Goal: Information Seeking & Learning: Understand process/instructions

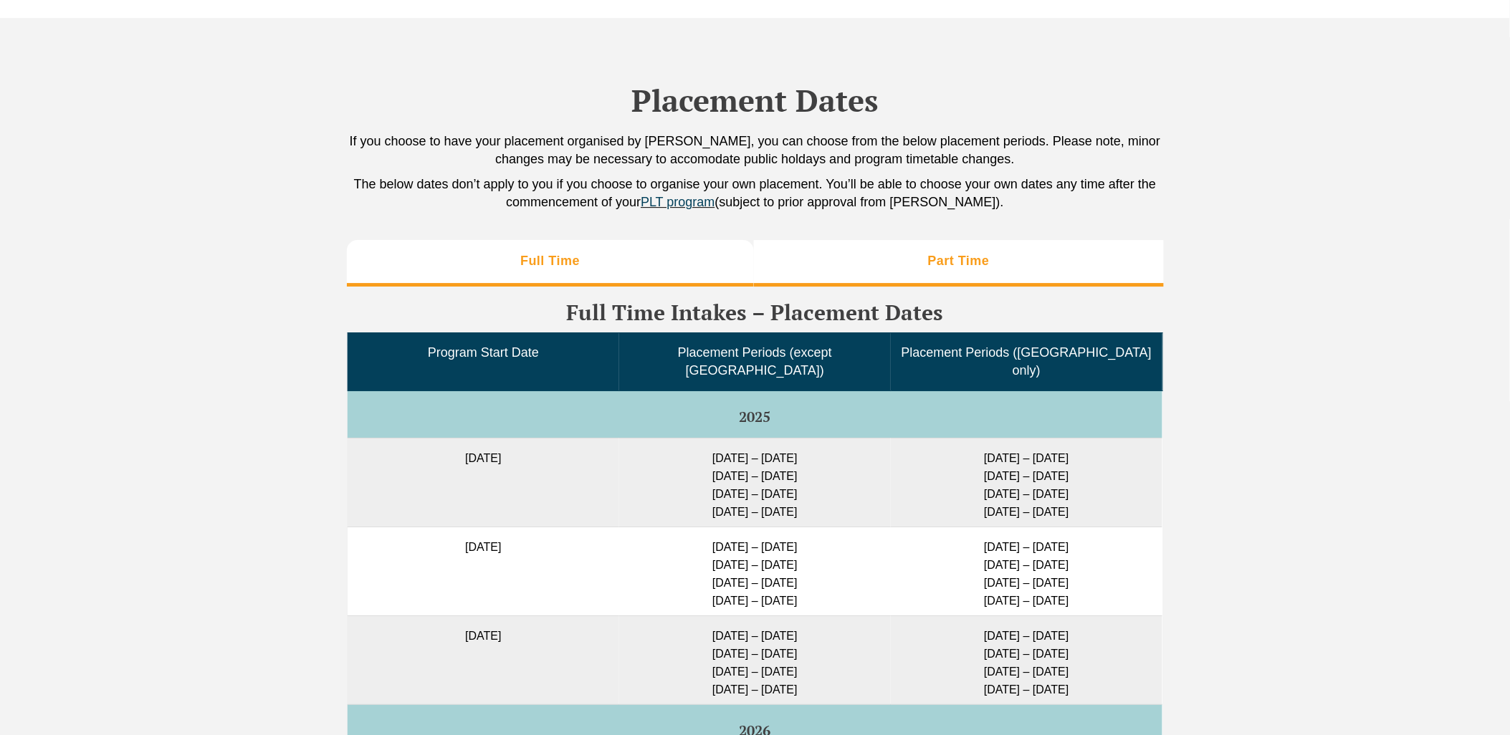
click at [832, 274] on li "Part Time" at bounding box center [959, 263] width 410 height 46
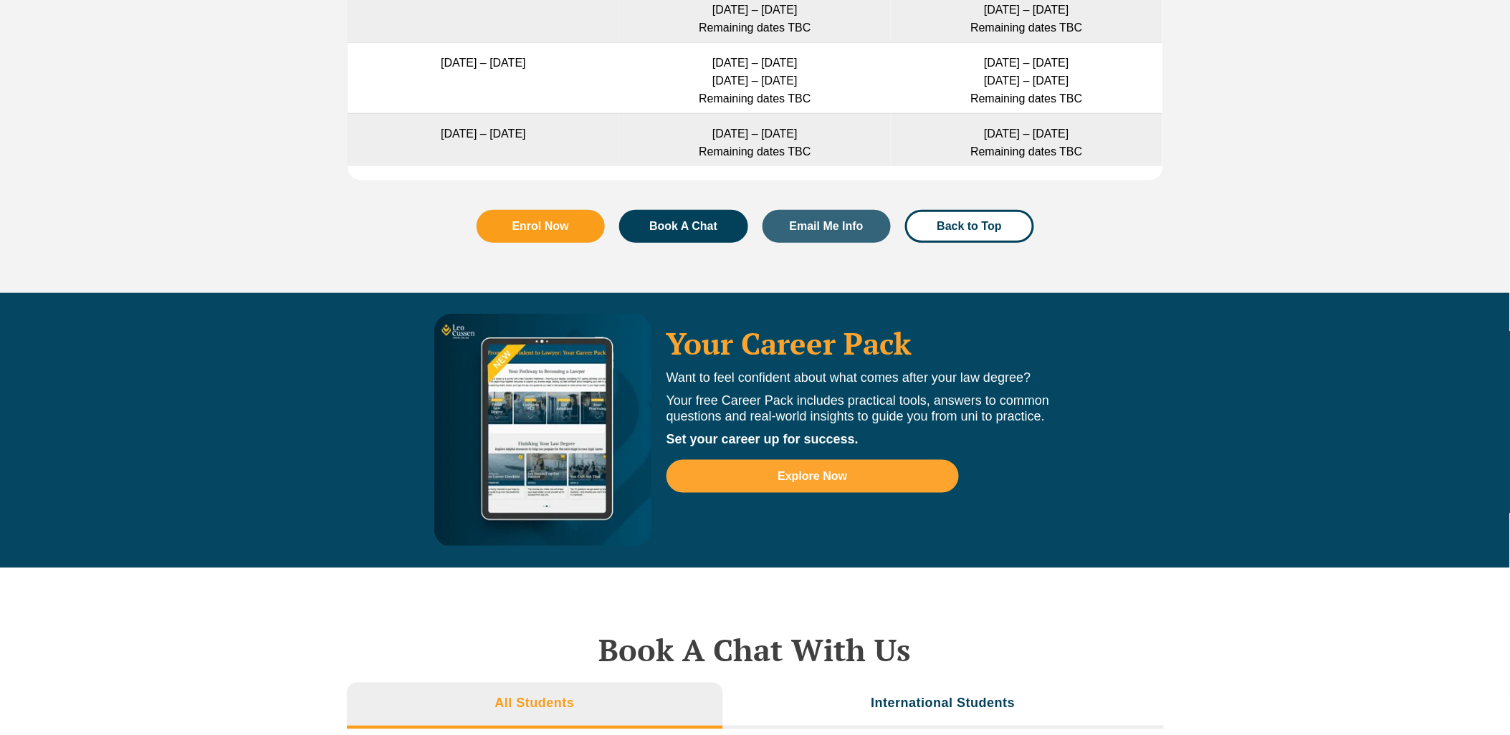
scroll to position [4458, 0]
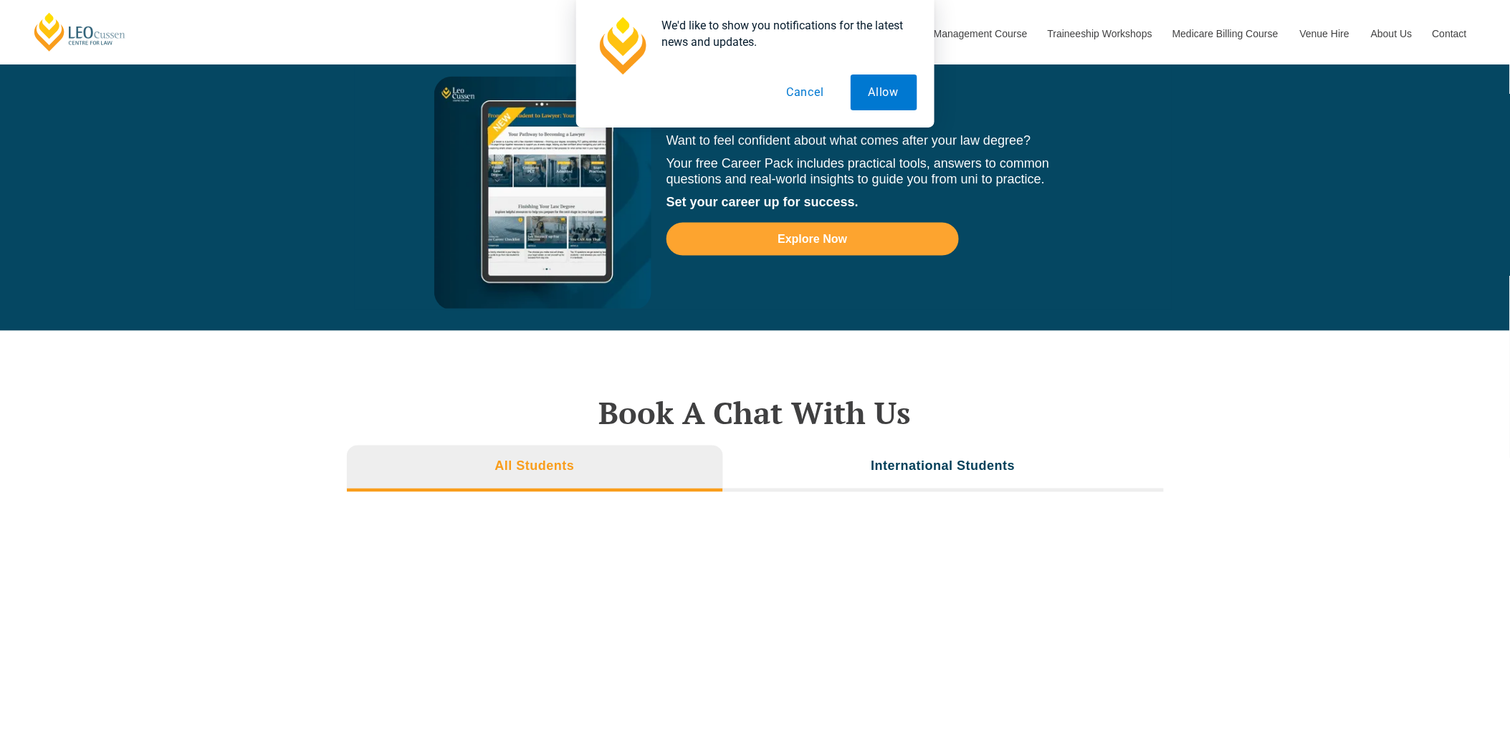
click at [794, 89] on button "Cancel" at bounding box center [805, 93] width 74 height 36
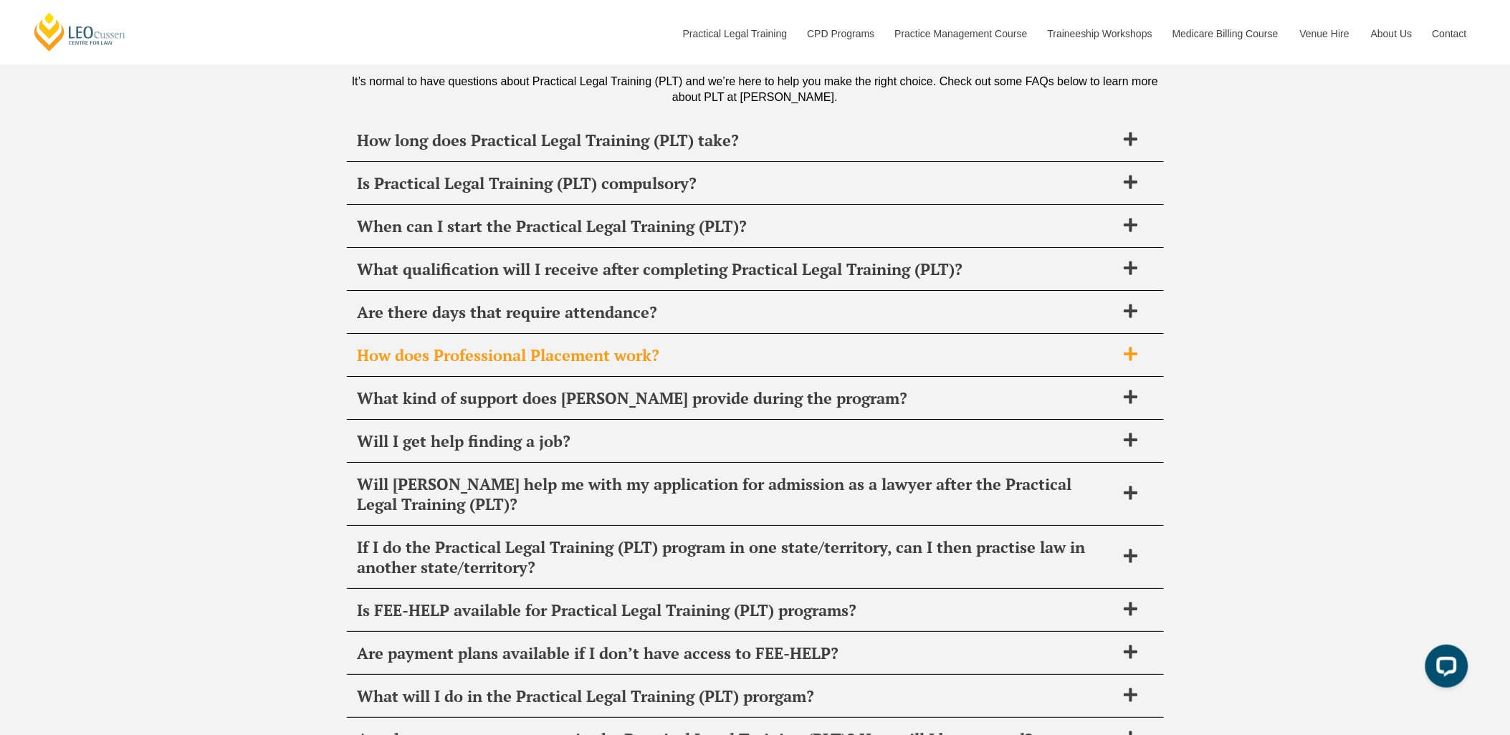
scroll to position [0, 0]
click at [892, 345] on span "How does Professional Placement work?" at bounding box center [737, 355] width 758 height 20
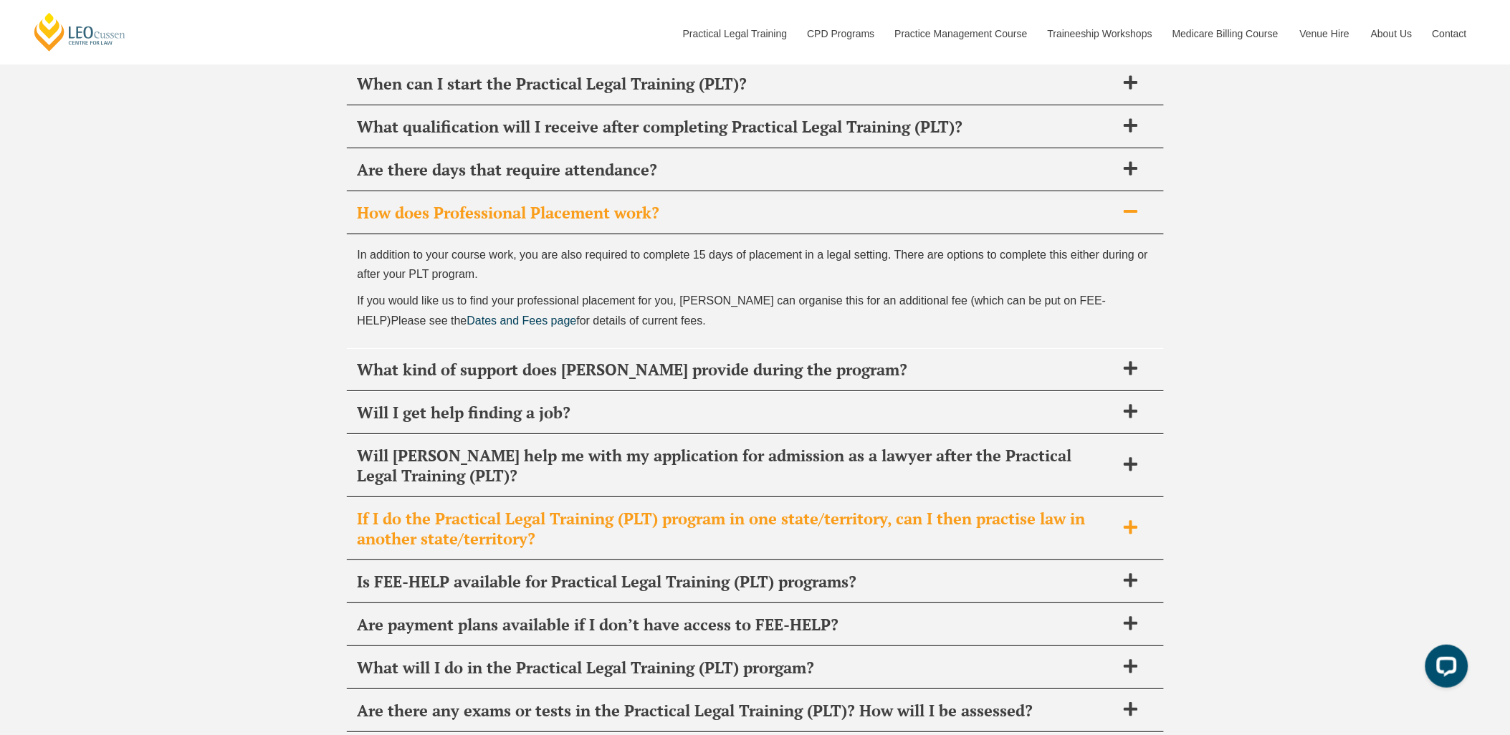
scroll to position [5732, 0]
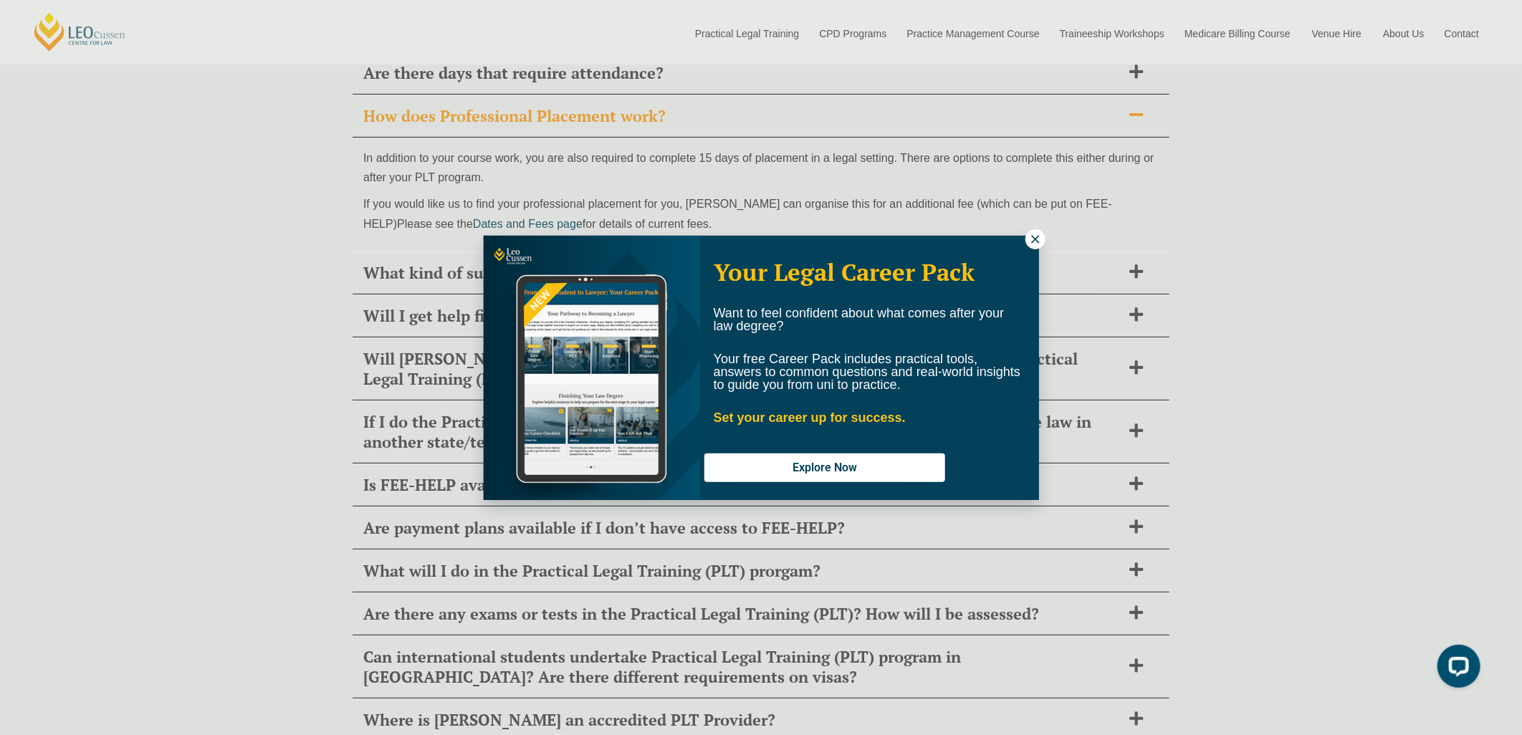
click at [927, 411] on p "Set your career up for success." at bounding box center [870, 417] width 312 height 13
click at [1040, 239] on icon at bounding box center [1035, 239] width 13 height 13
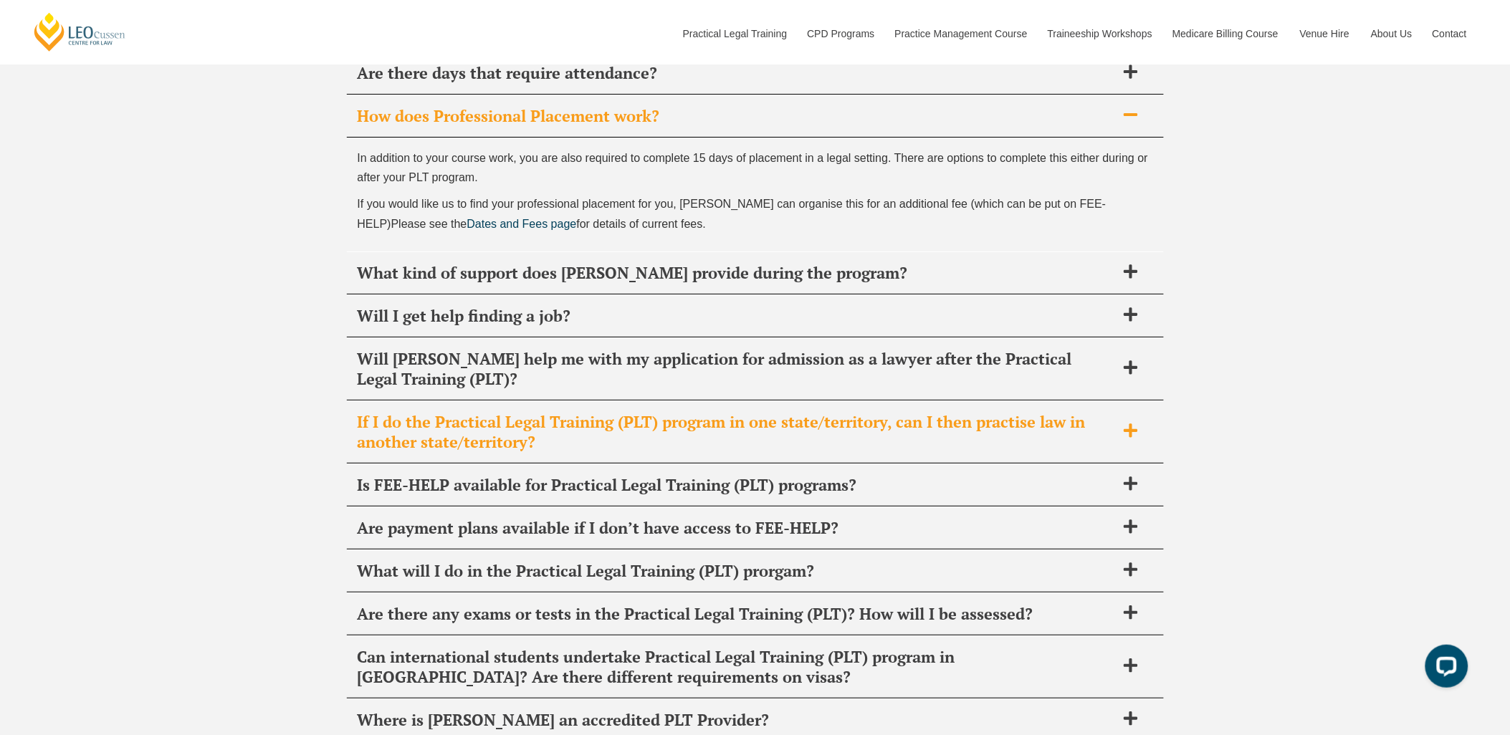
click at [942, 412] on span "If I do the Practical Legal Training (PLT) program in one state/territory, can …" at bounding box center [737, 432] width 758 height 40
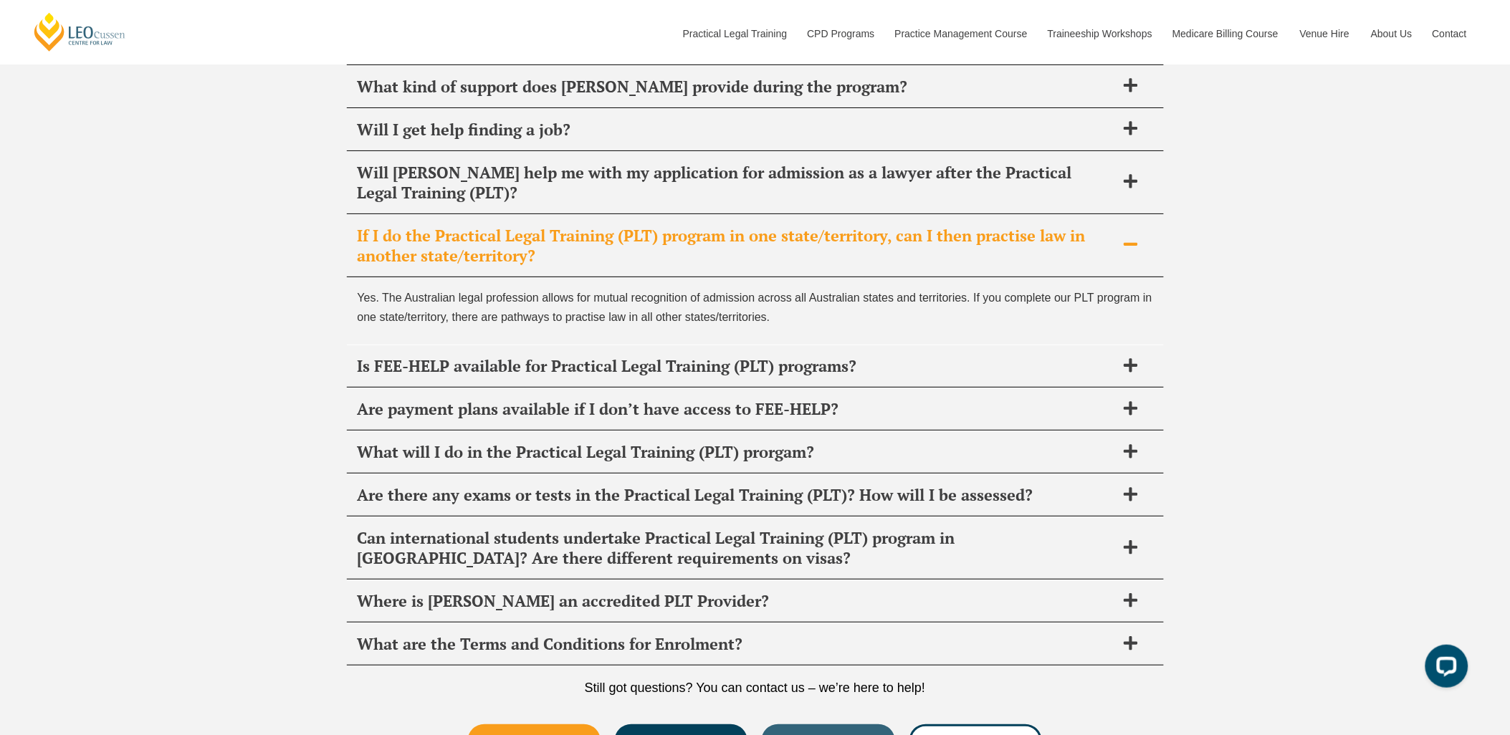
scroll to position [5892, 0]
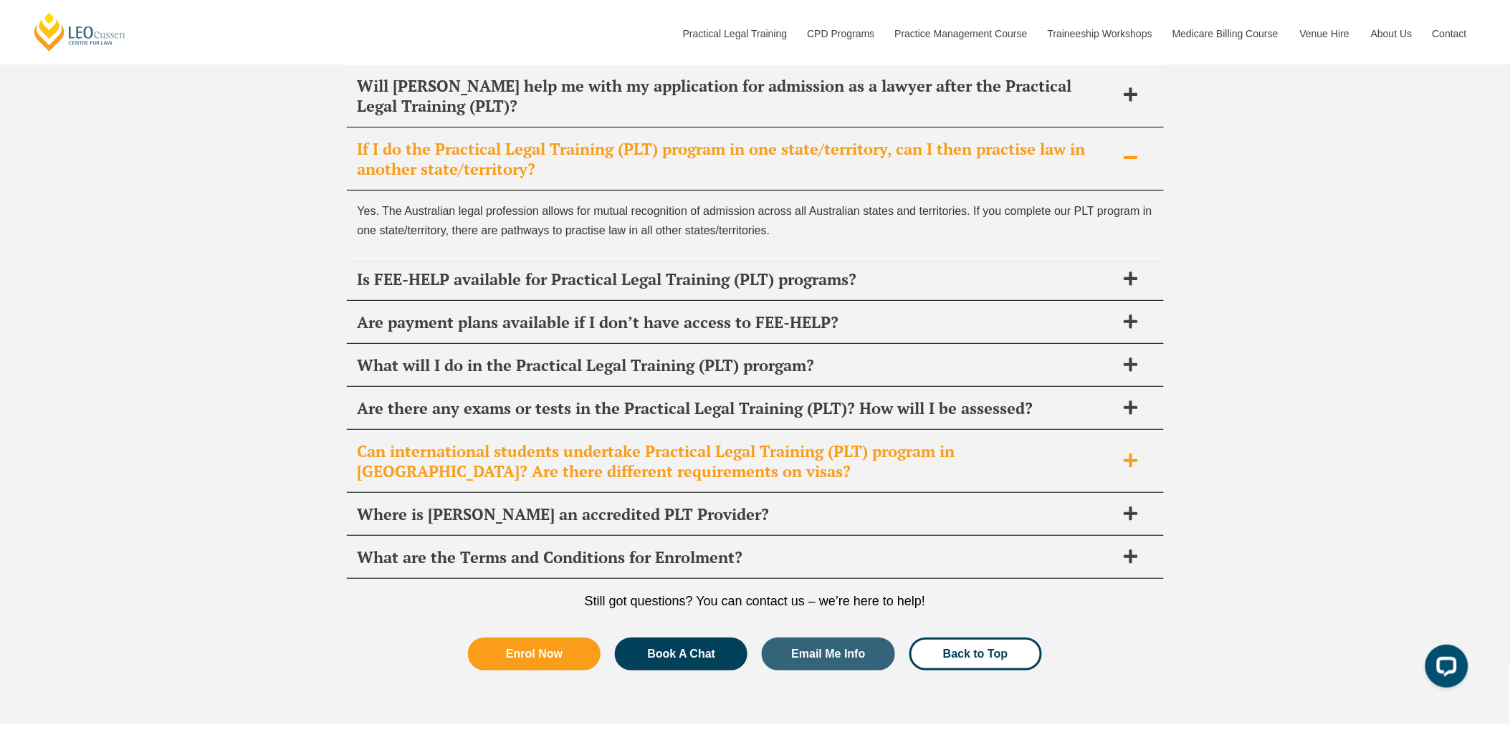
click at [887, 454] on span "Can international students undertake Practical Legal Training (PLT) program in …" at bounding box center [737, 461] width 758 height 40
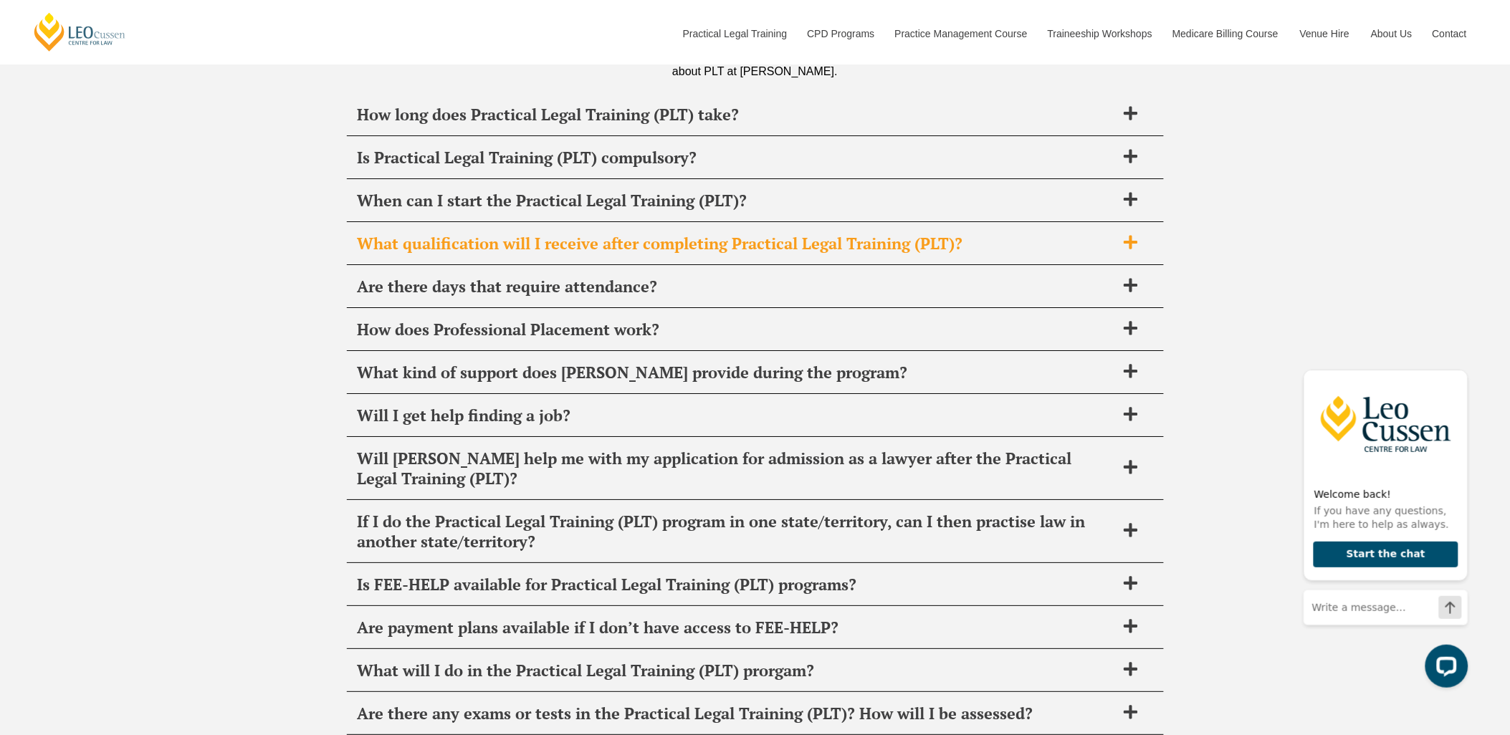
scroll to position [5493, 0]
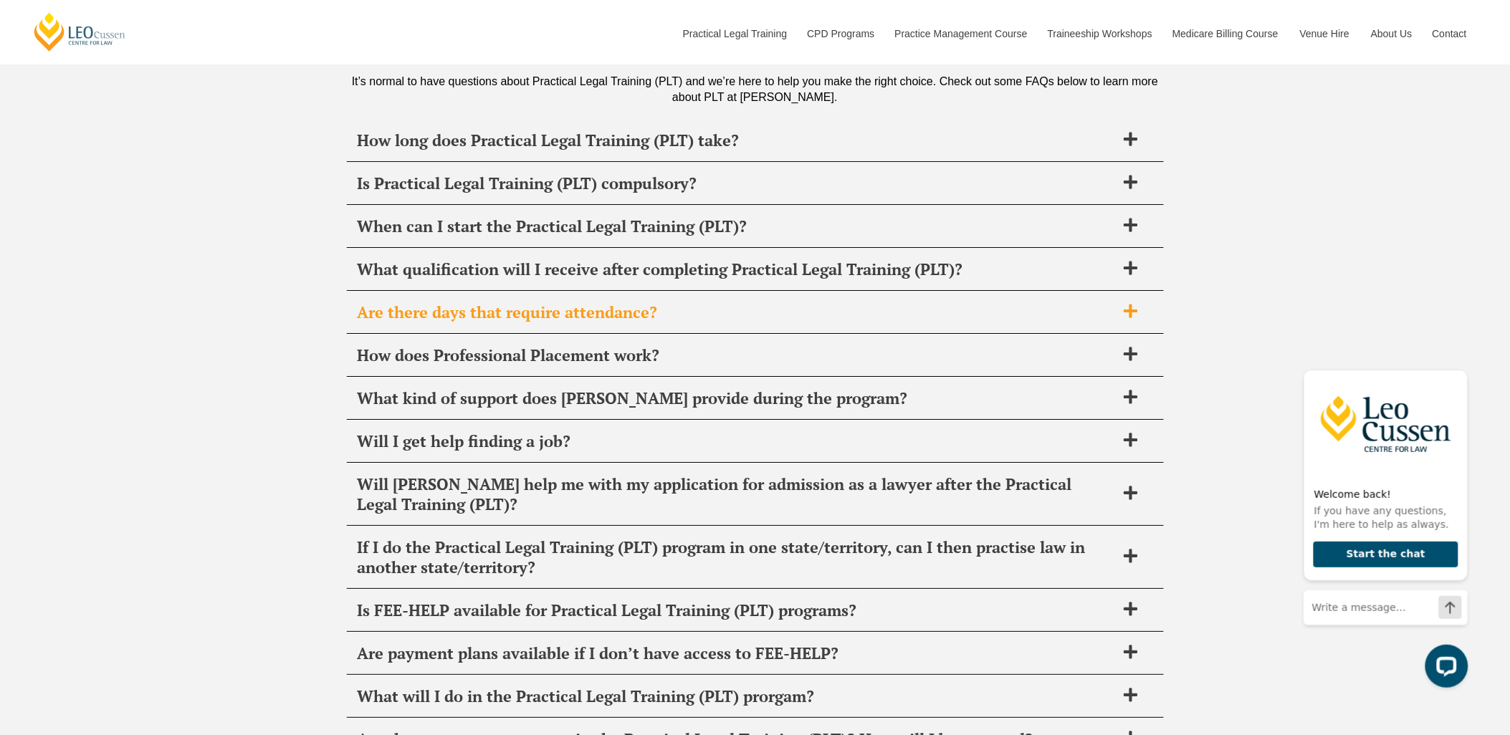
click at [595, 302] on span "Are there days that require attendance?" at bounding box center [737, 312] width 758 height 20
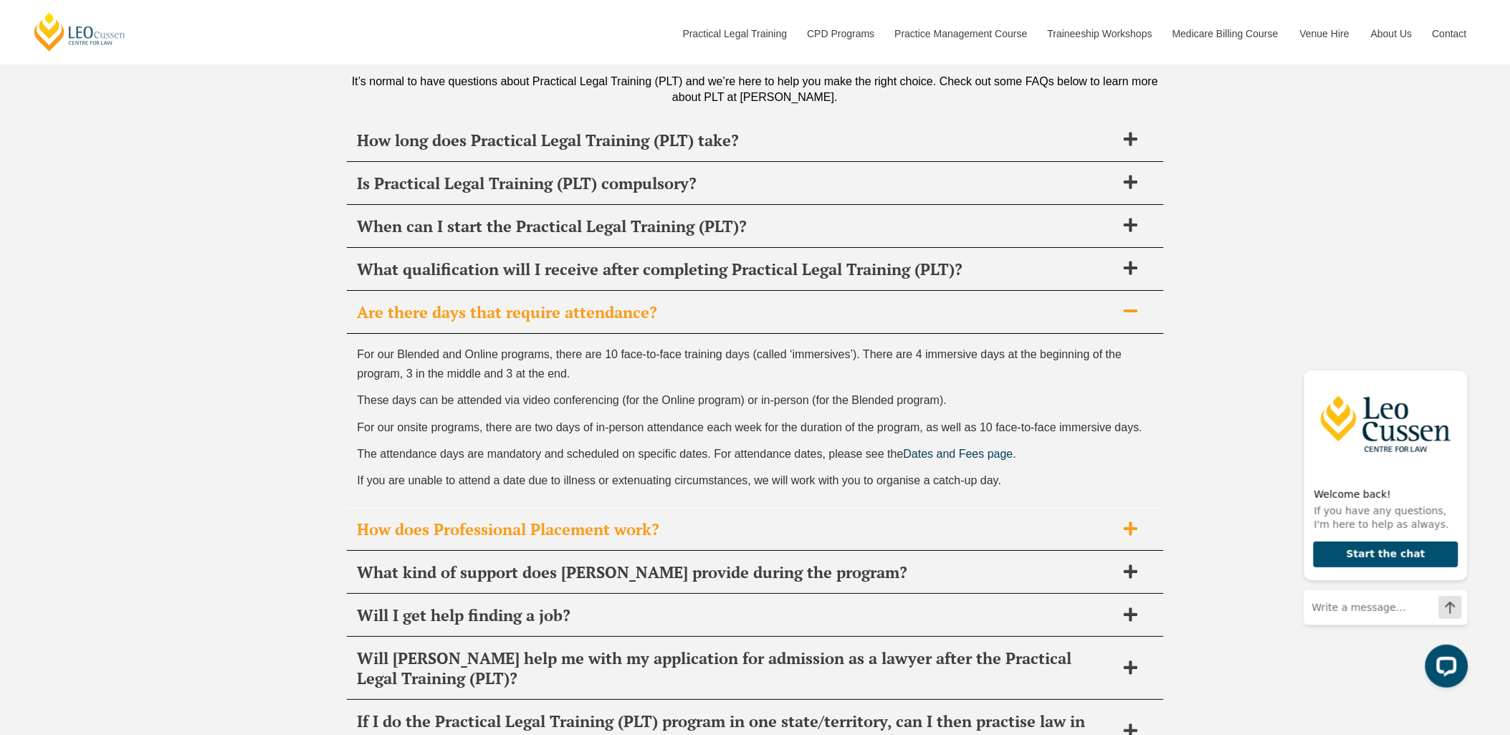
click at [618, 524] on span "How does Professional Placement work?" at bounding box center [737, 530] width 758 height 20
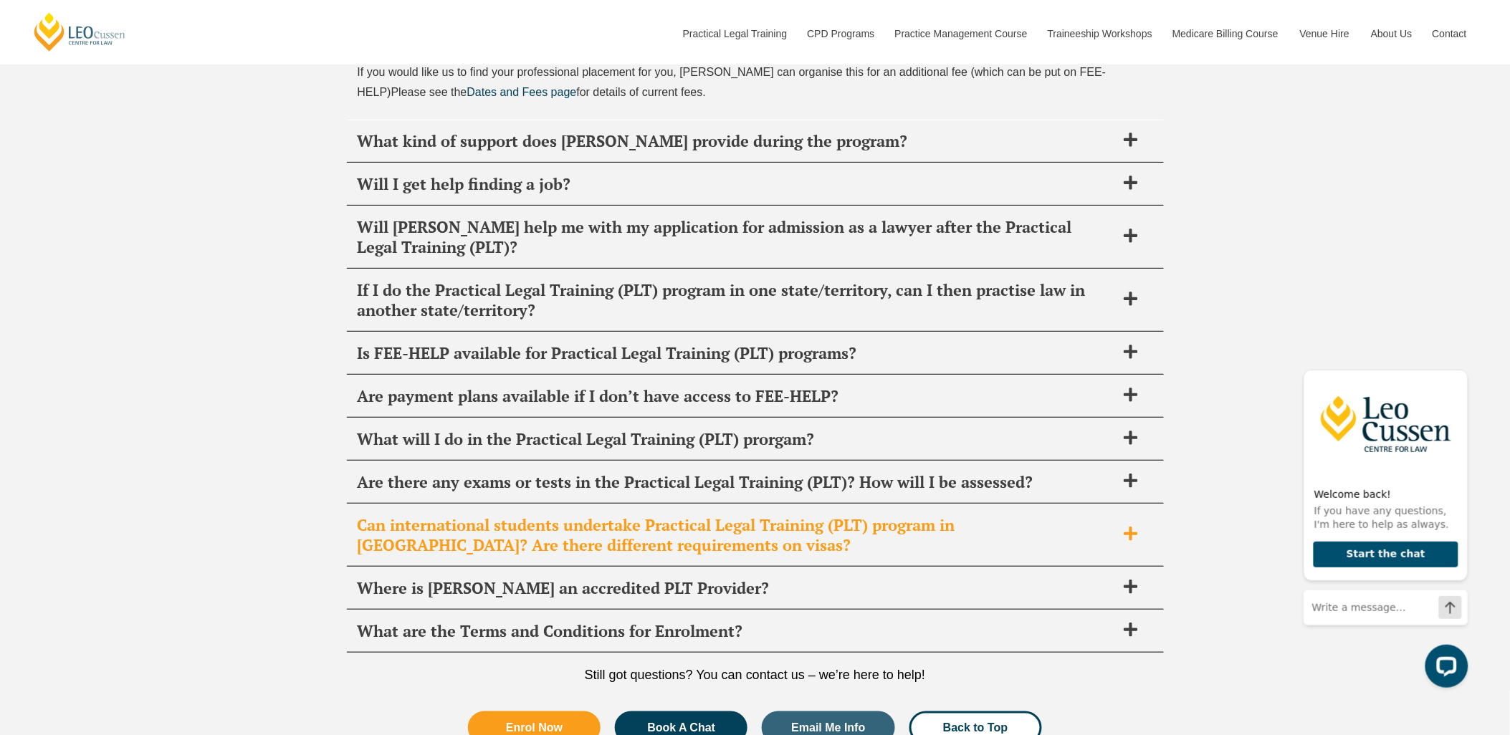
scroll to position [5892, 0]
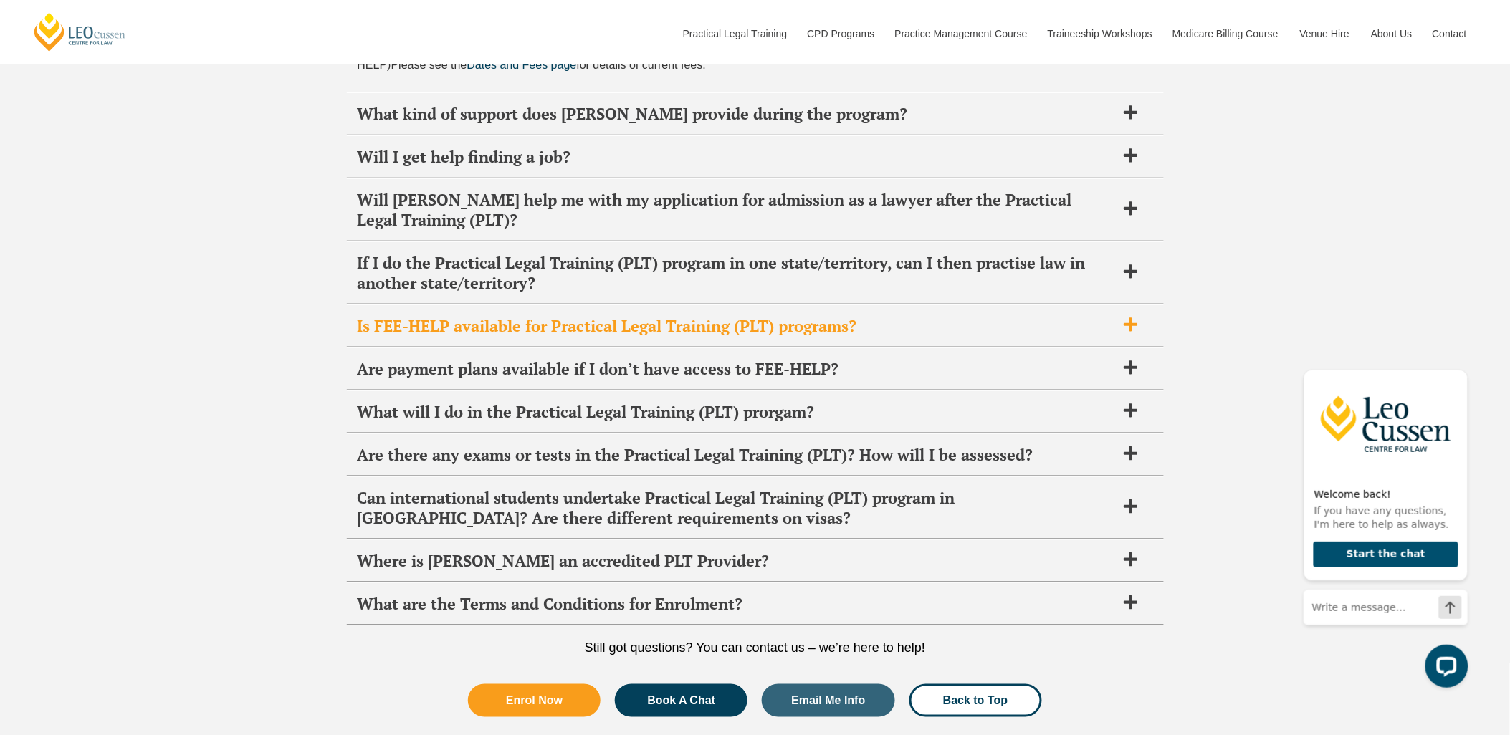
click at [605, 316] on span "Is FEE-HELP available for Practical Legal Training (PLT) programs?" at bounding box center [737, 326] width 758 height 20
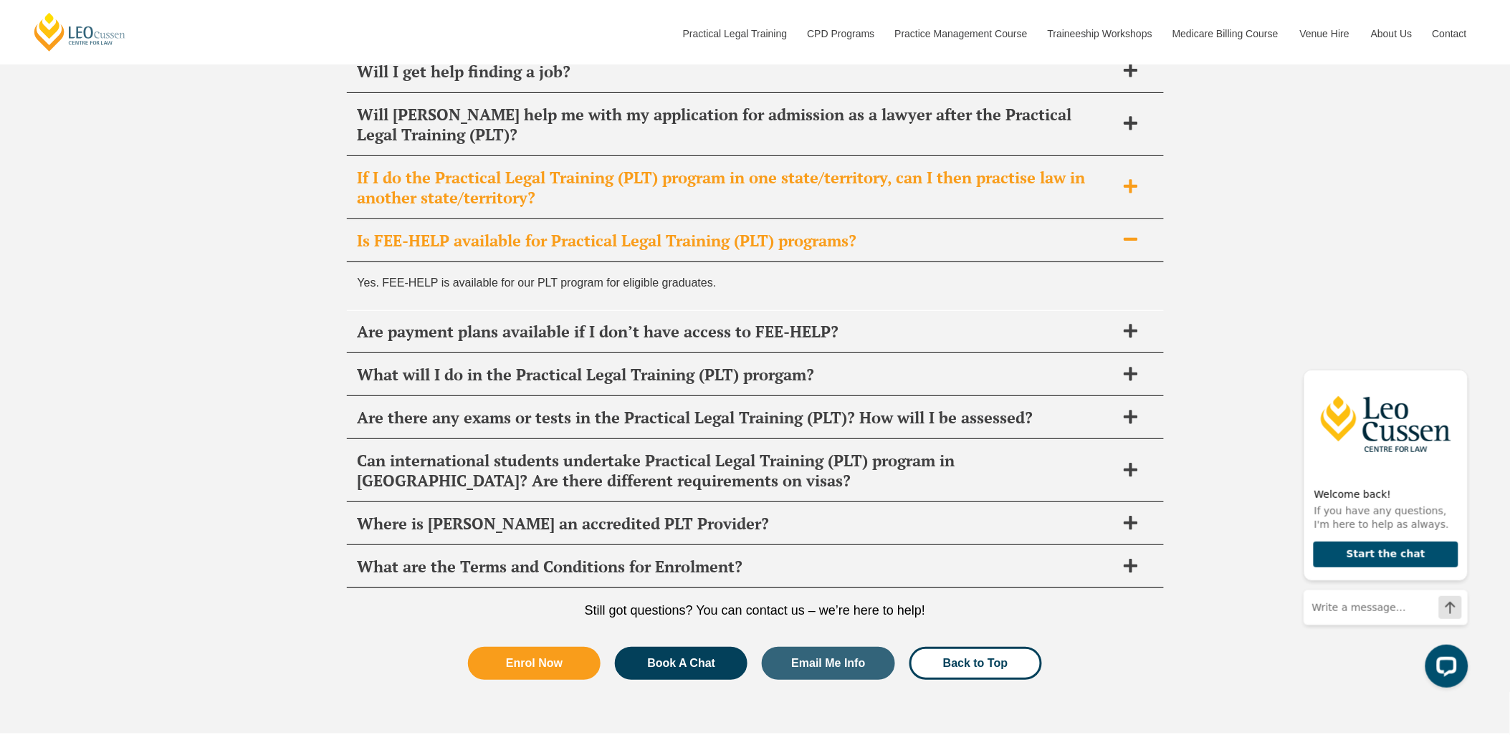
click at [613, 175] on span "If I do the Practical Legal Training (PLT) program in one state/territory, can …" at bounding box center [737, 188] width 758 height 40
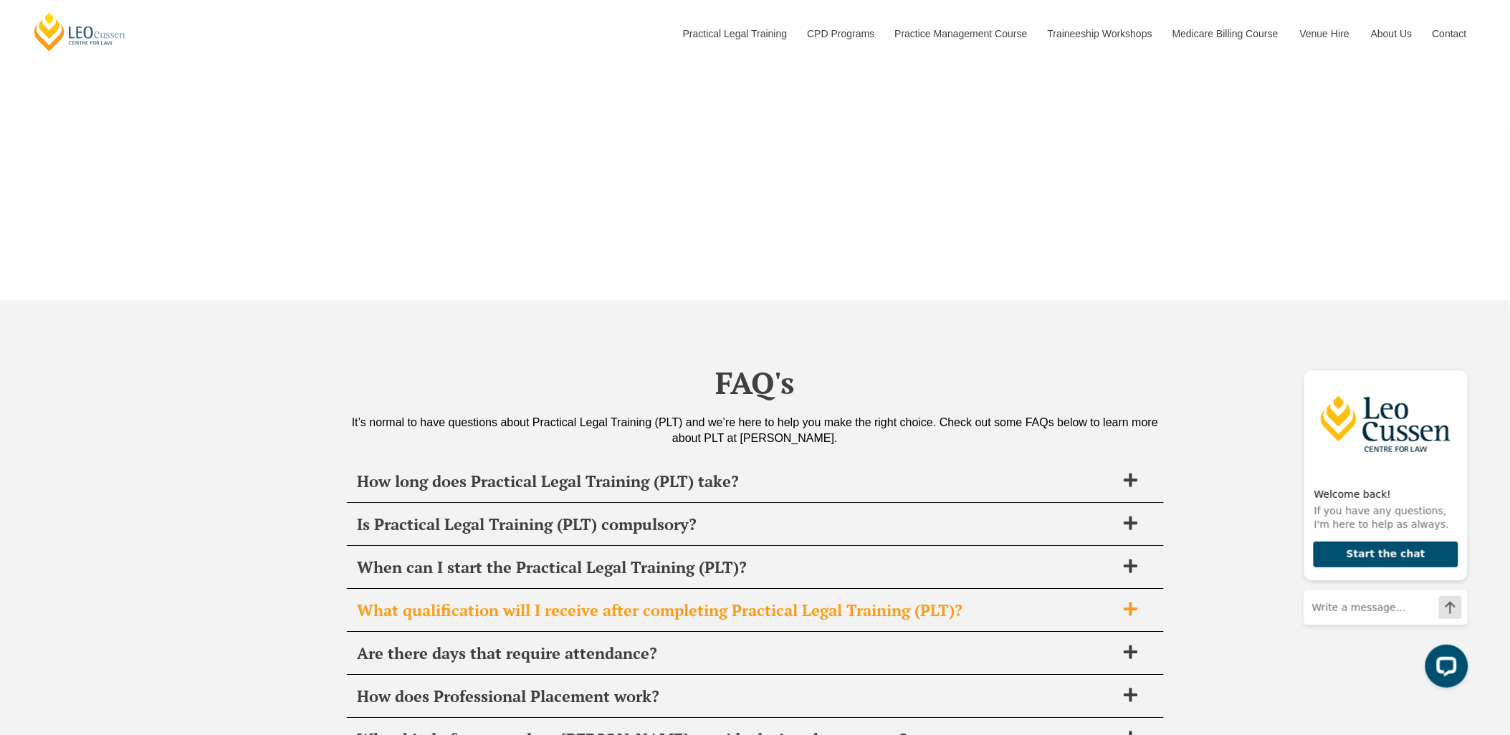
scroll to position [5146, 0]
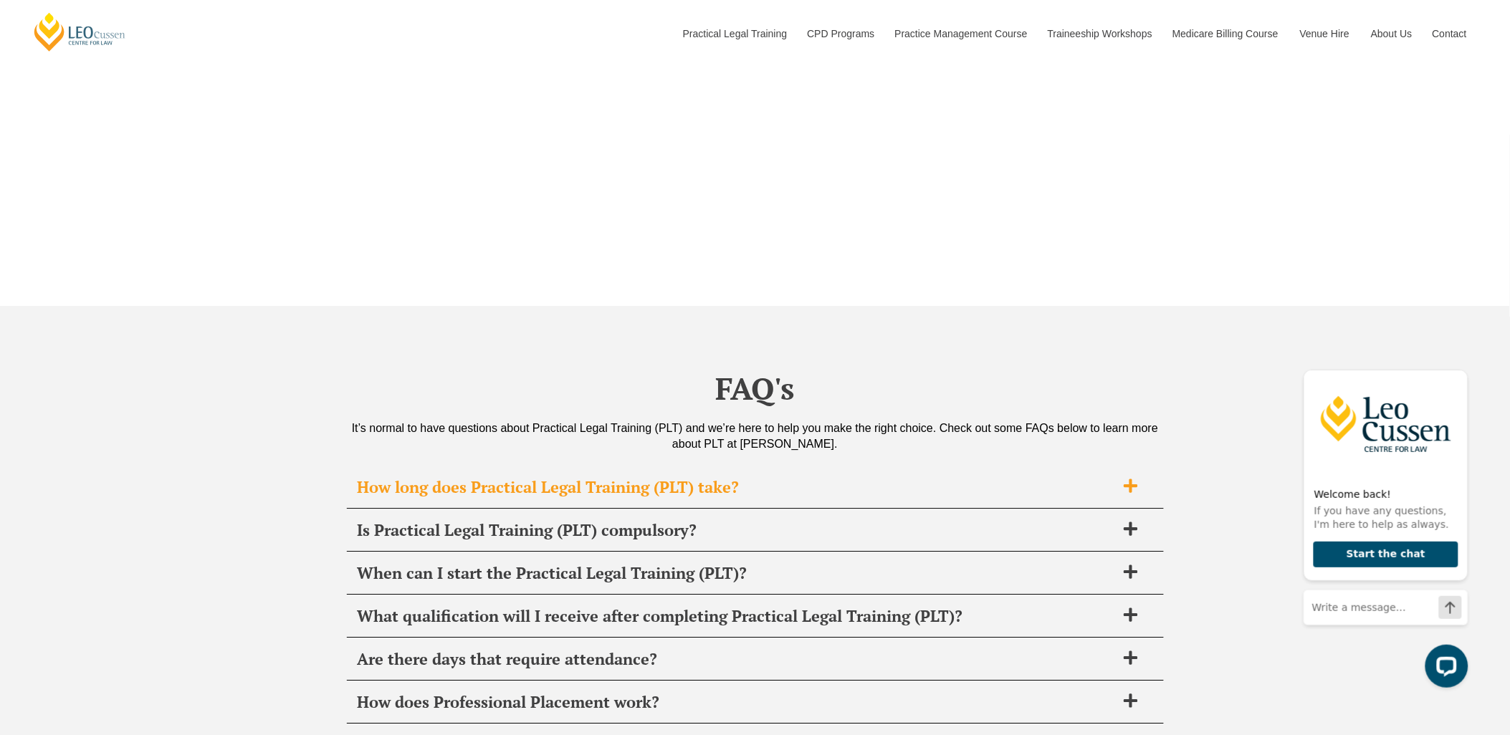
click at [828, 477] on span "How long does Practical Legal Training (PLT) take?" at bounding box center [737, 487] width 758 height 20
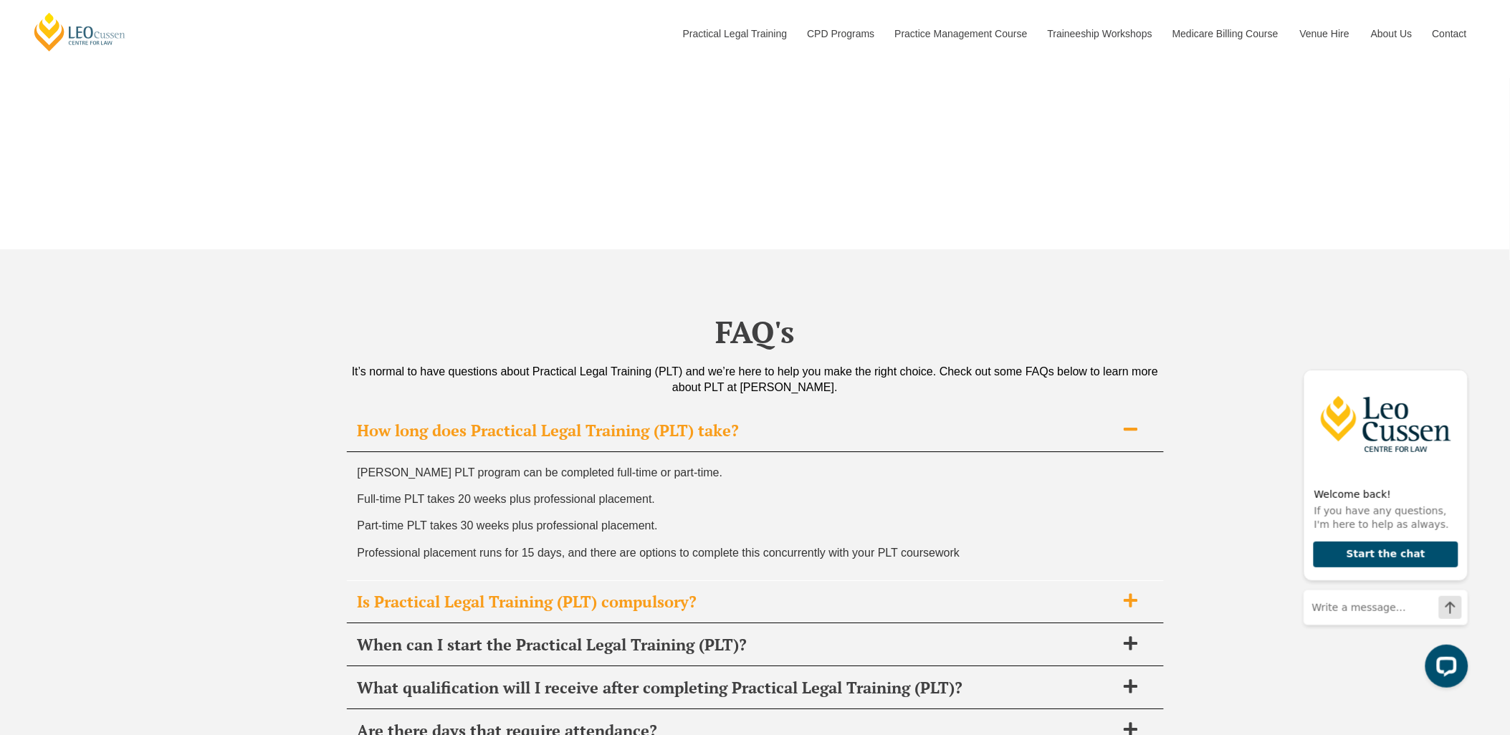
scroll to position [5464, 0]
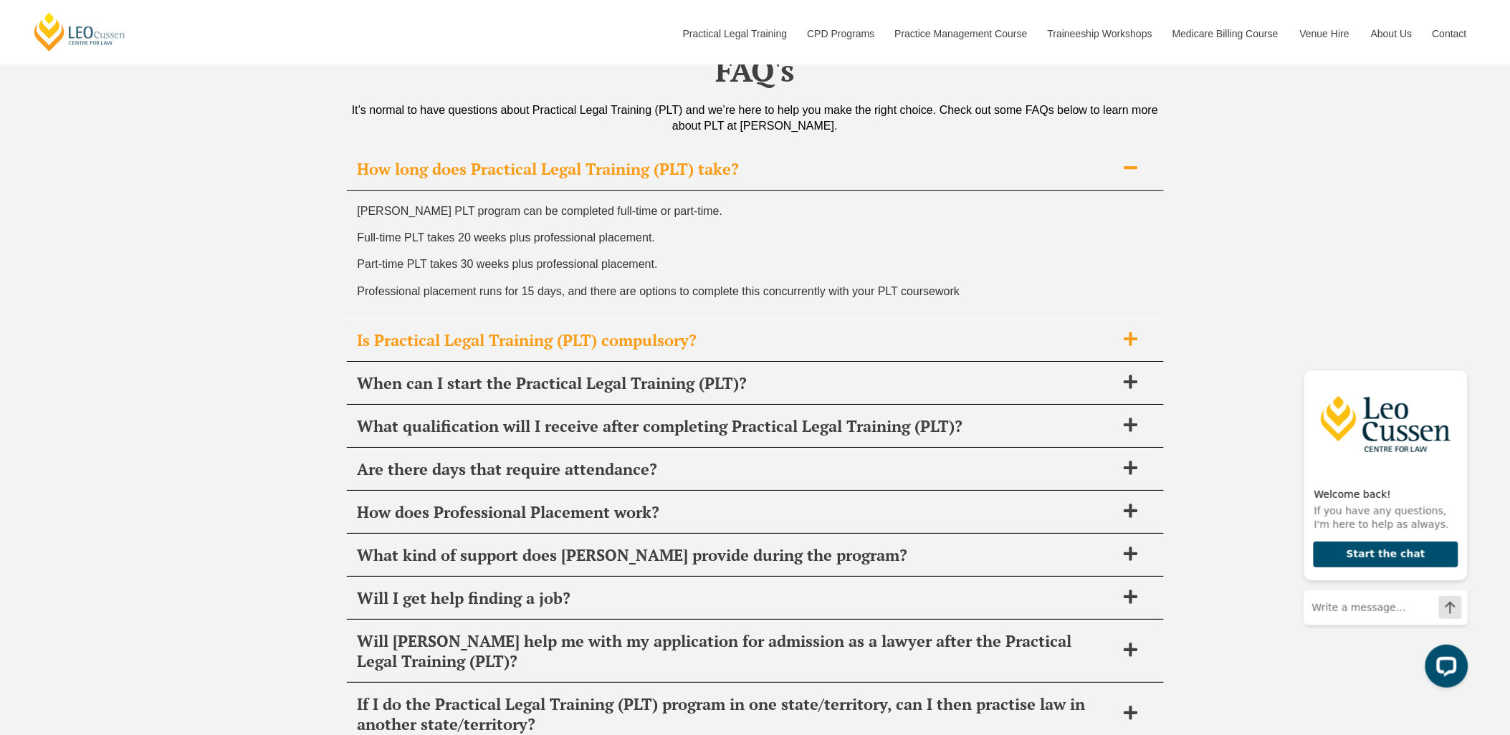
click at [706, 330] on span "Is Practical Legal Training (PLT) compulsory?" at bounding box center [737, 340] width 758 height 20
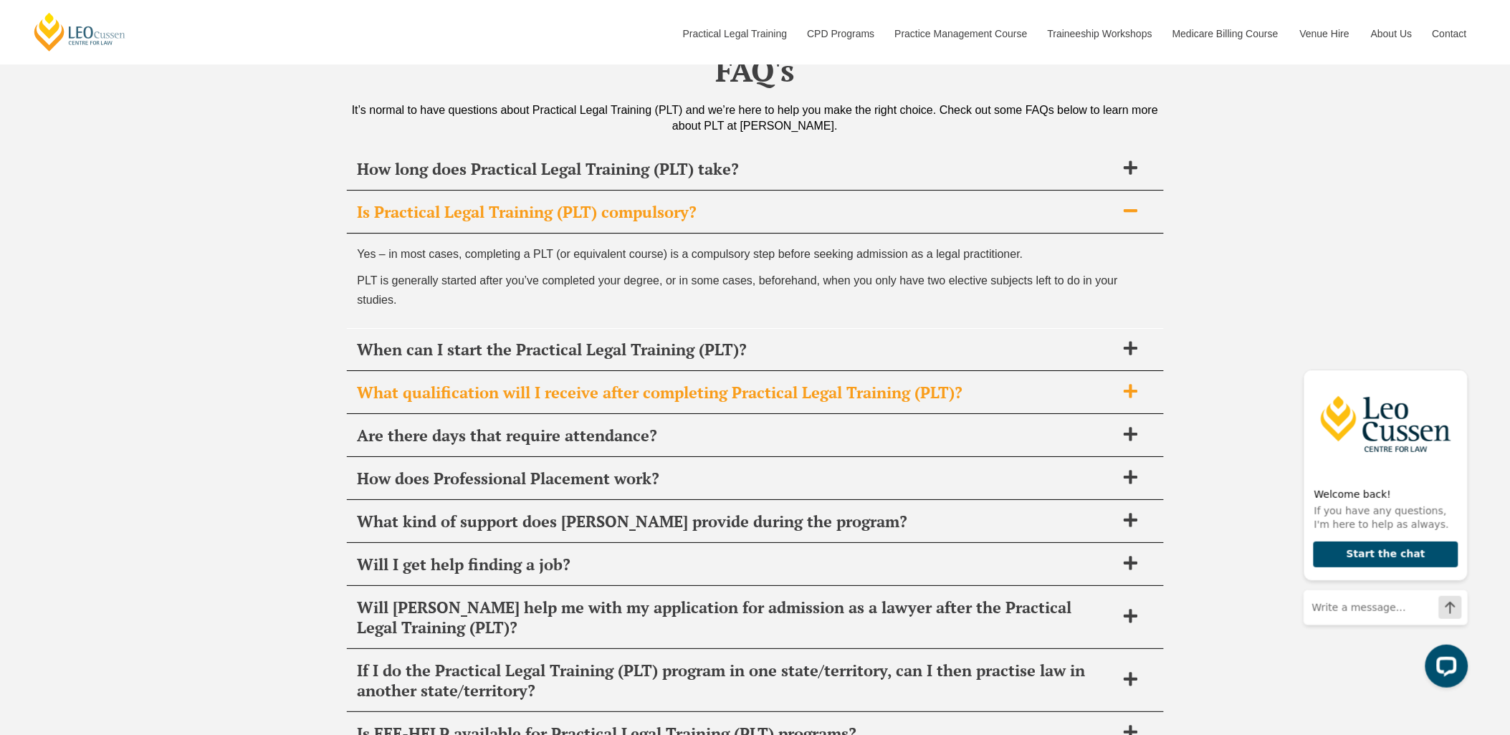
click at [678, 388] on div "What qualification will I receive after completing Practical Legal Training (PL…" at bounding box center [755, 393] width 817 height 42
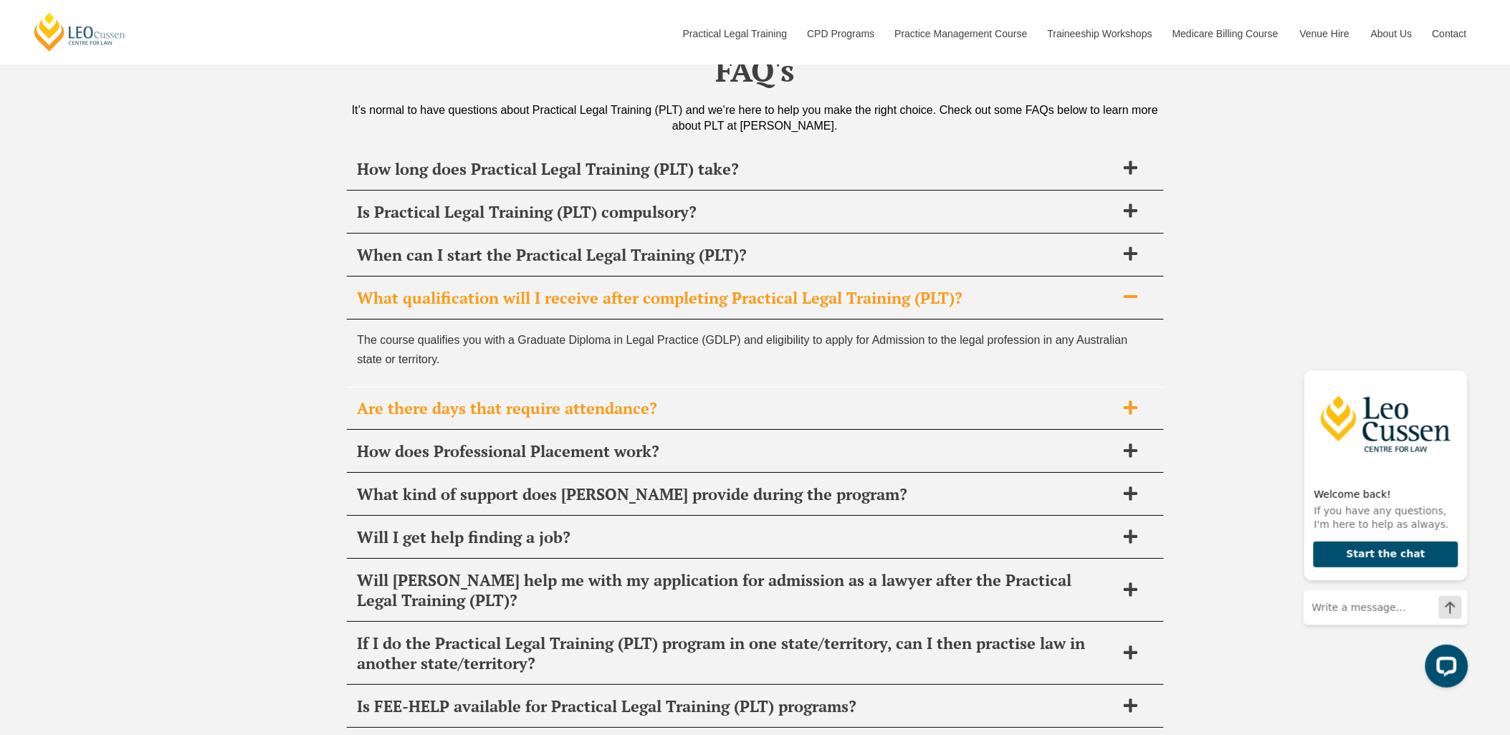
click at [667, 400] on span "Are there days that require attendance?" at bounding box center [737, 408] width 758 height 20
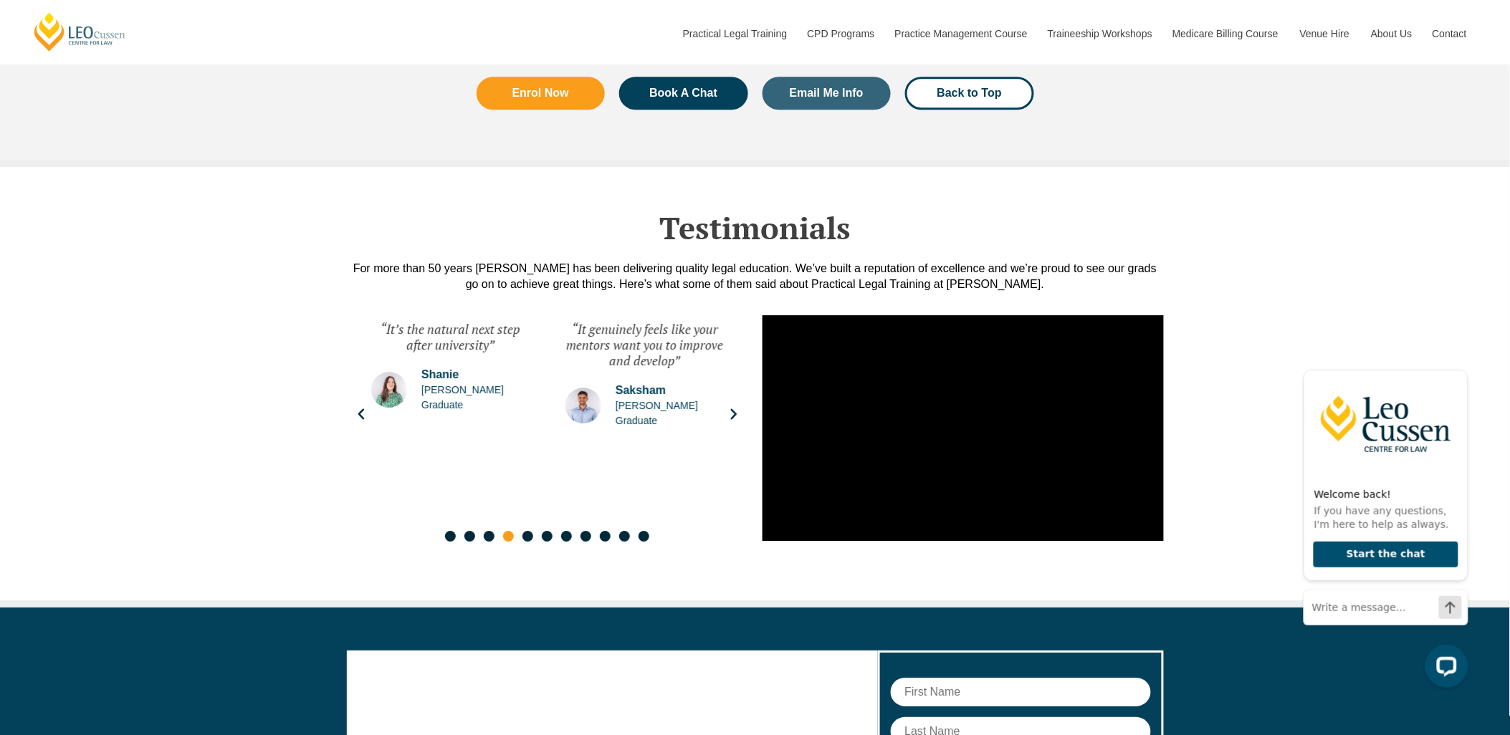
scroll to position [7057, 0]
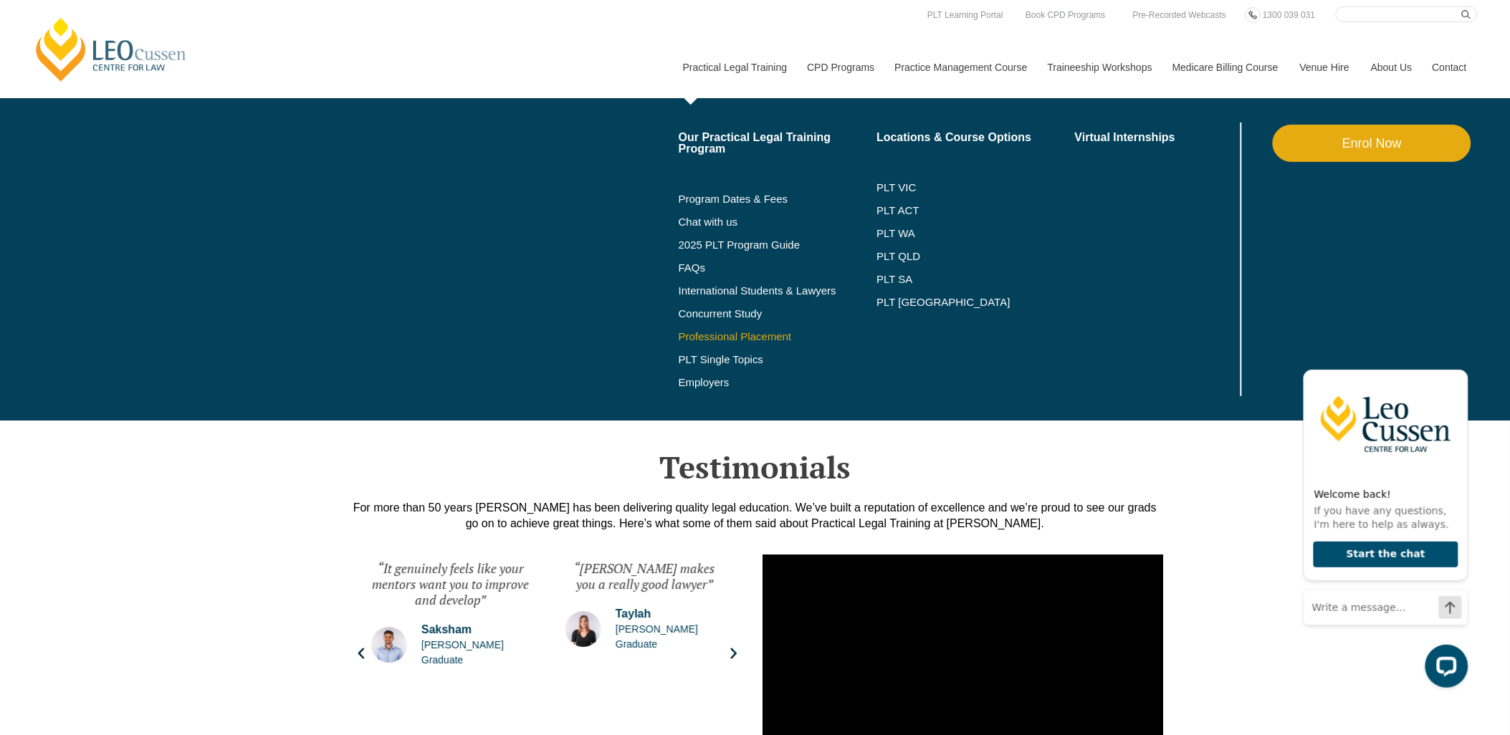
click at [739, 337] on link "Professional Placement" at bounding box center [778, 336] width 198 height 11
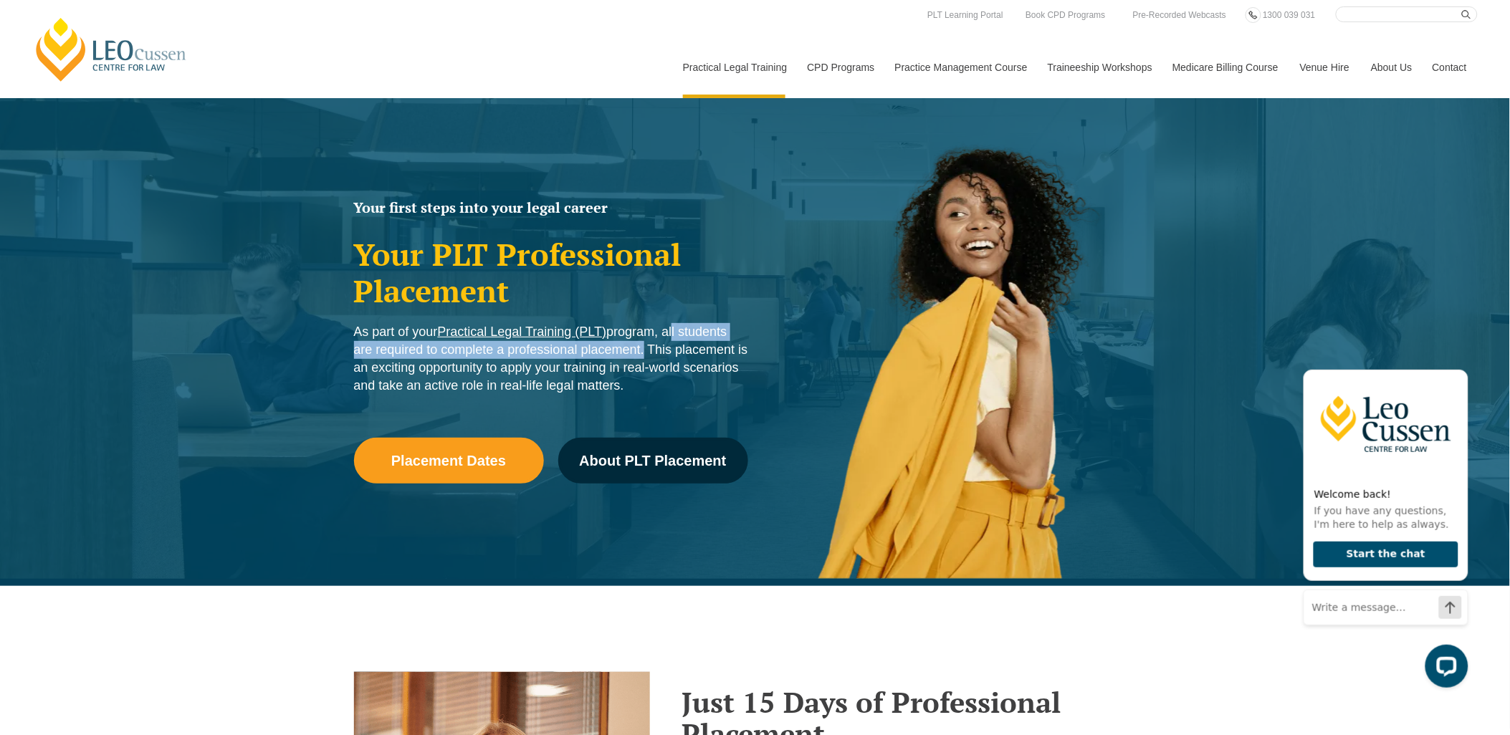
drag, startPoint x: 674, startPoint y: 325, endPoint x: 643, endPoint y: 360, distance: 47.2
click at [640, 355] on span "As part of your Practical Legal Training (PLT) program, all students are requir…" at bounding box center [551, 359] width 394 height 68
copy span "ll students are required to complete a professional placement"
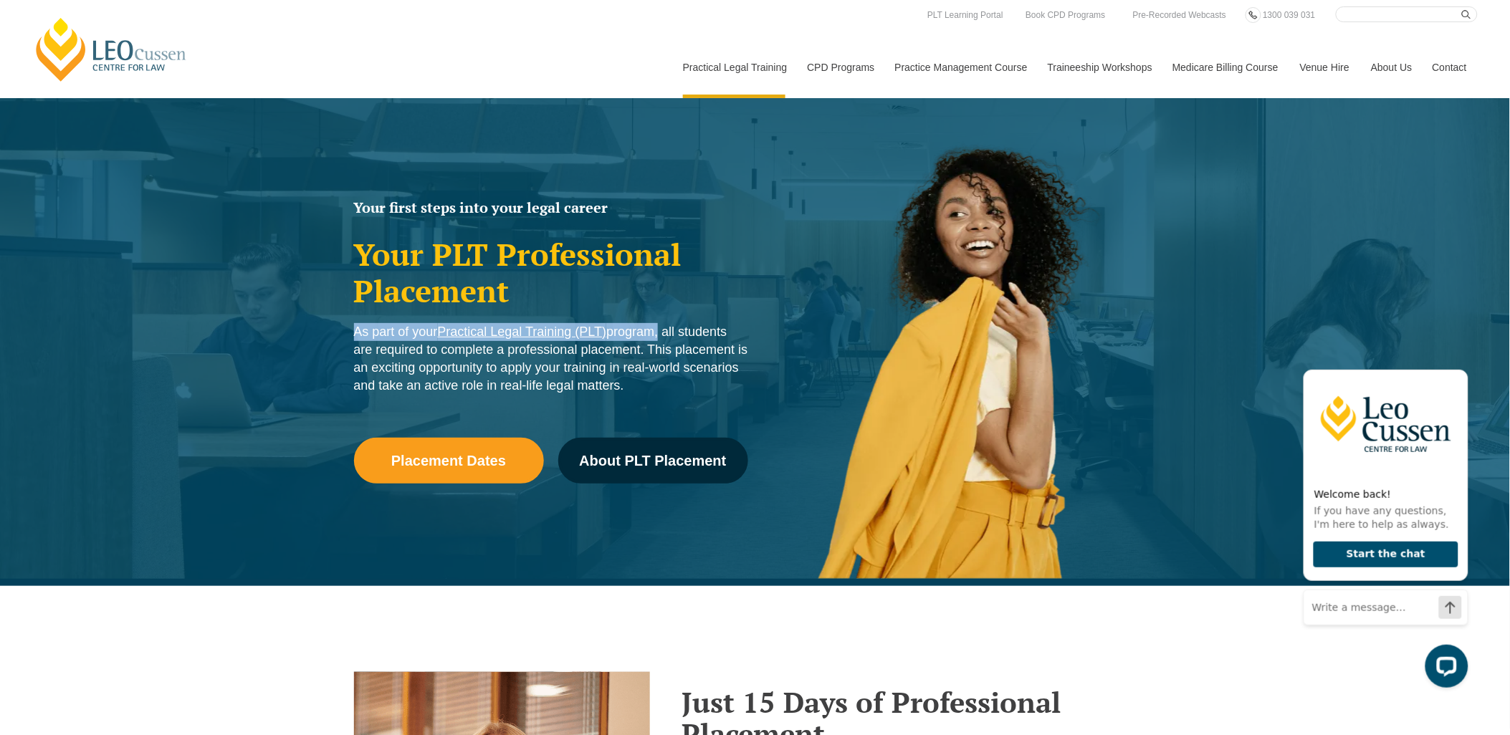
drag, startPoint x: 352, startPoint y: 331, endPoint x: 660, endPoint y: 328, distance: 308.1
click at [660, 328] on div "Your first steps into your legal career Your PLT Professional Placement As part…" at bounding box center [551, 359] width 408 height 333
copy span "As part of your Practical Legal Training (PLT) program"
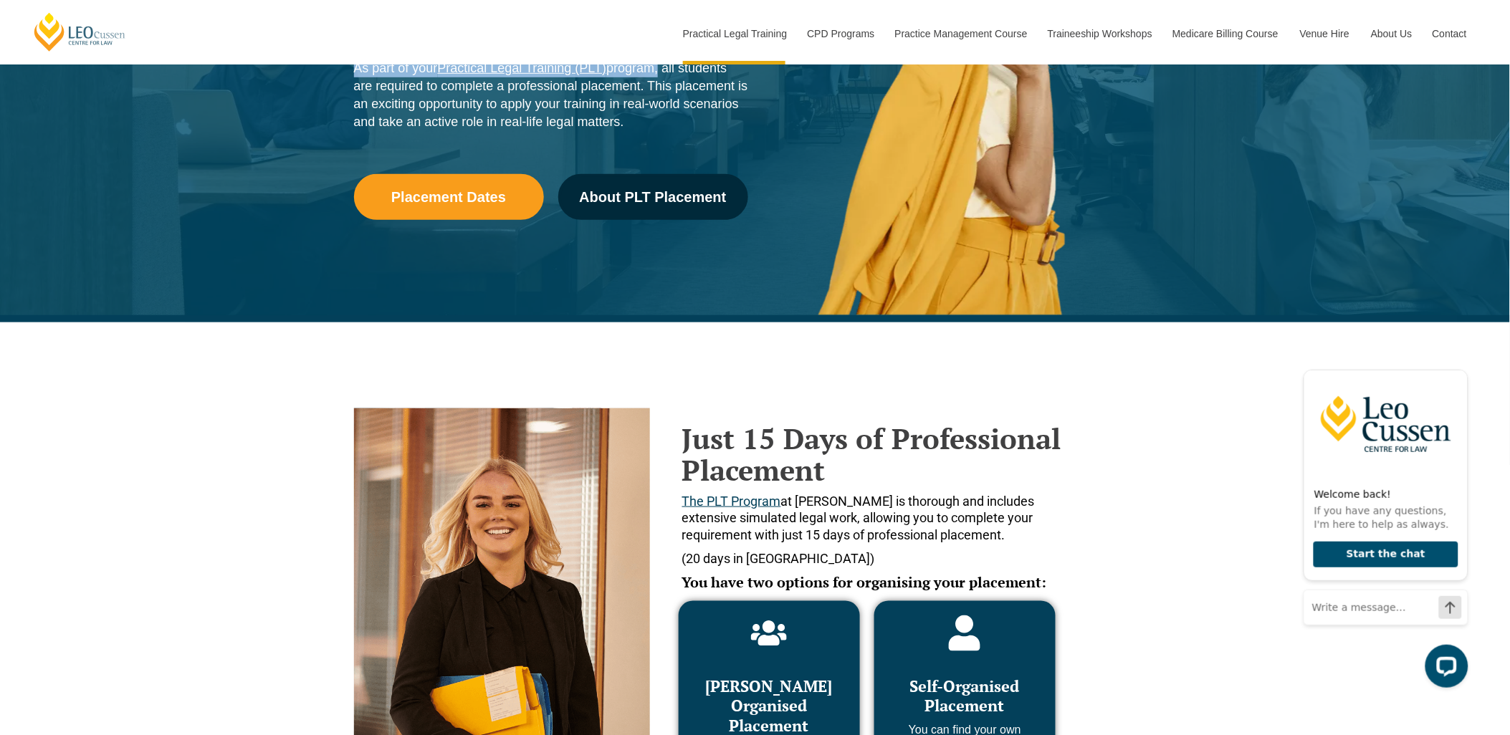
scroll to position [318, 0]
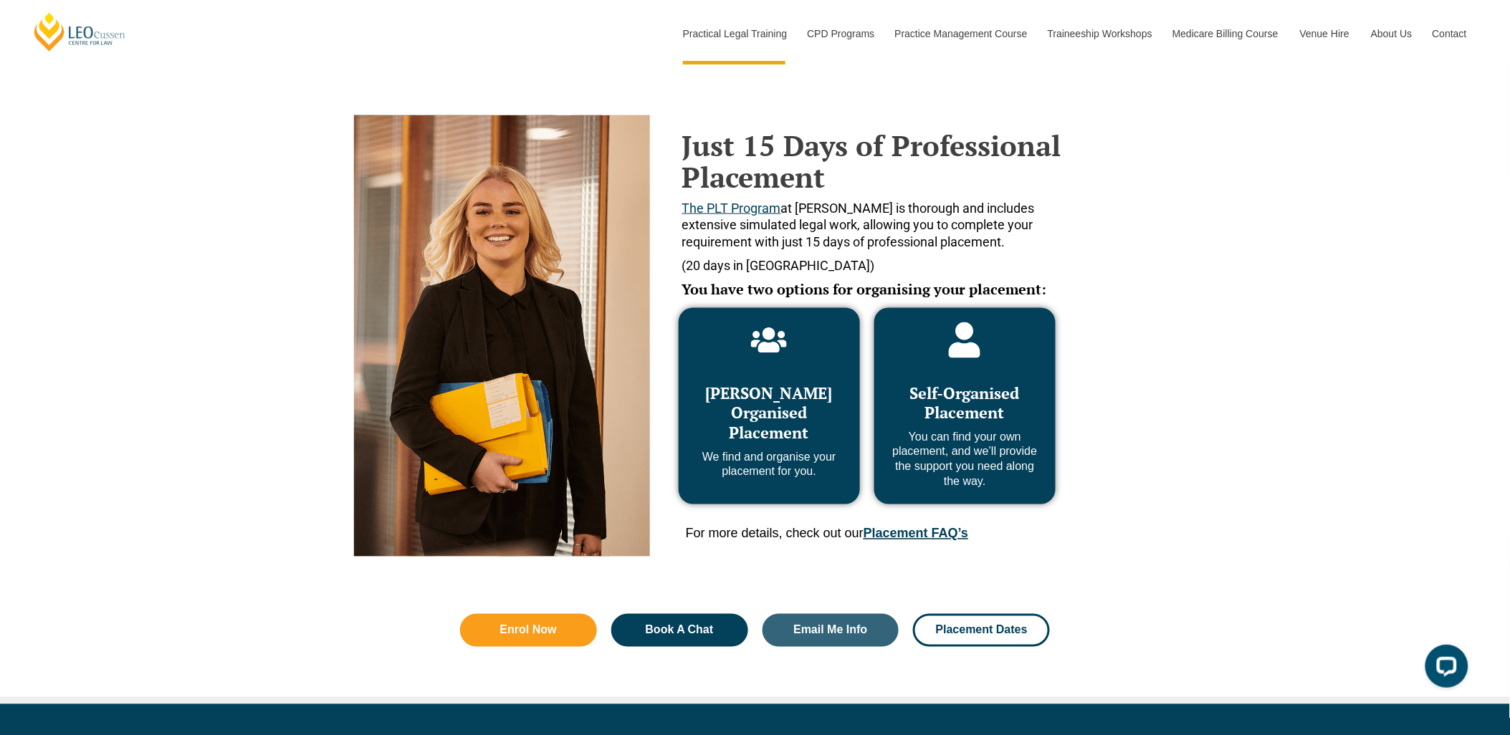
click at [937, 534] on link "Placement FAQ’s" at bounding box center [915, 534] width 105 height 14
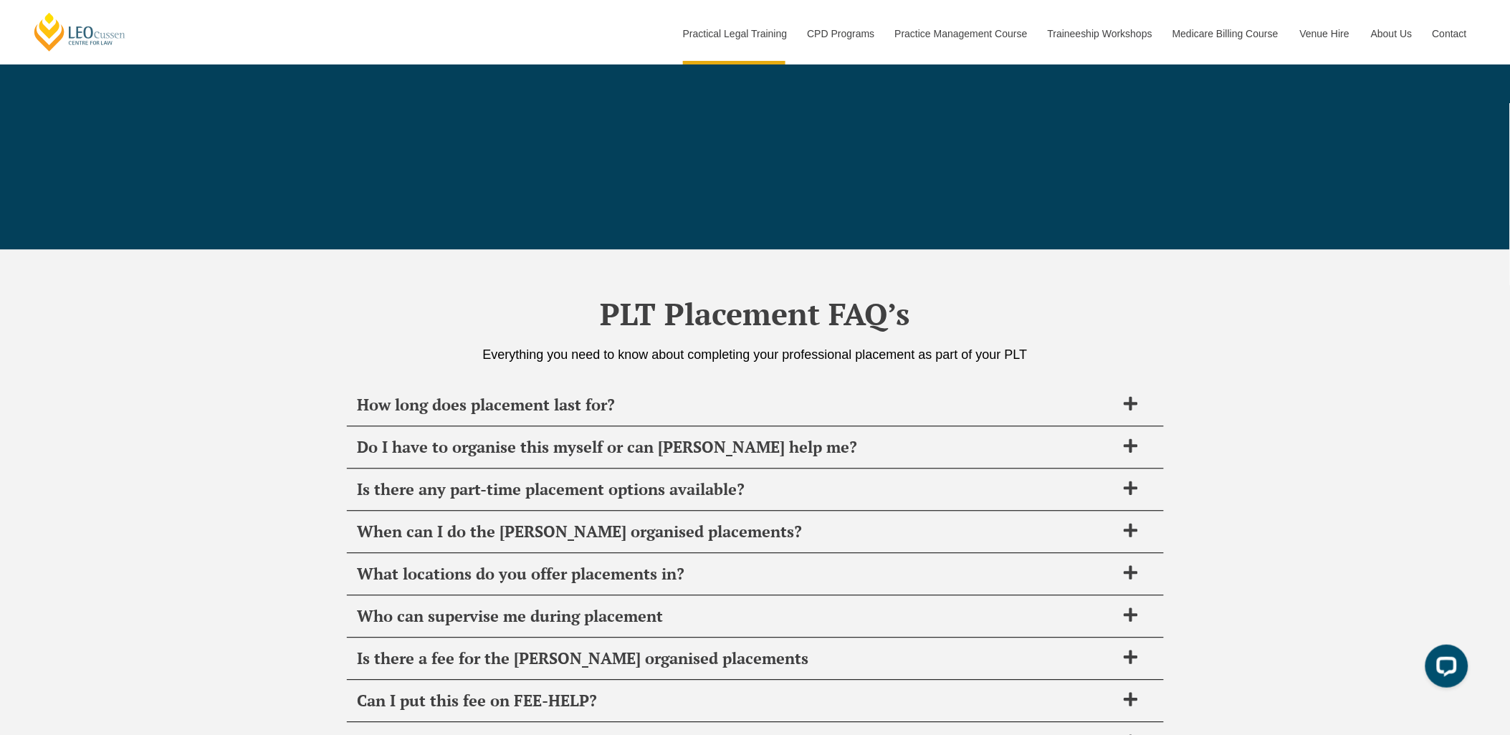
scroll to position [5057, 0]
